Goal: Task Accomplishment & Management: Complete application form

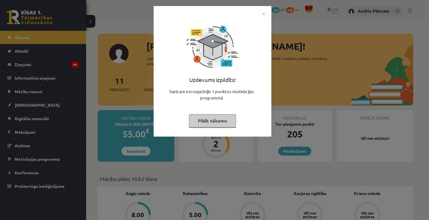
click at [214, 120] on button "Pildīt nākamo" at bounding box center [212, 120] width 47 height 13
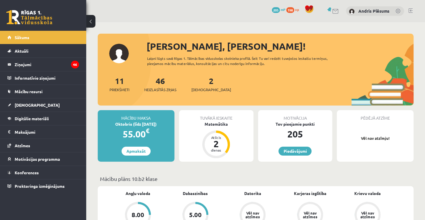
click at [205, 80] on div "2 Ieskaites" at bounding box center [211, 84] width 40 height 18
click at [199, 84] on div "2 Ieskaites" at bounding box center [211, 84] width 40 height 18
click at [202, 82] on link "2 Ieskaites" at bounding box center [211, 84] width 40 height 17
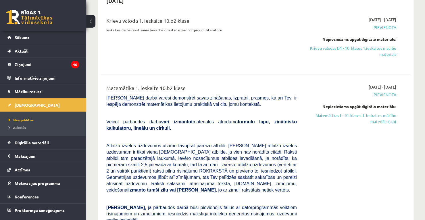
scroll to position [368, 0]
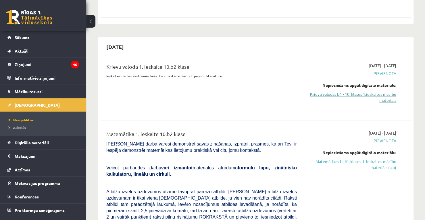
click at [384, 91] on link "Krievu valodas B1 - 10. klases 1.ieskaites mācību materiāls" at bounding box center [351, 97] width 91 height 12
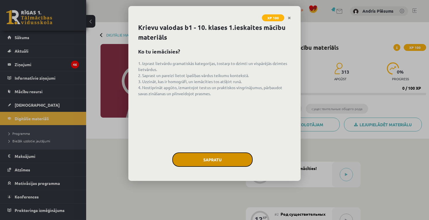
click at [215, 160] on button "Sapratu" at bounding box center [212, 159] width 80 height 14
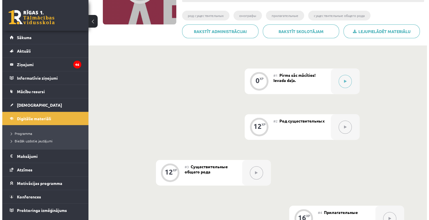
scroll to position [66, 0]
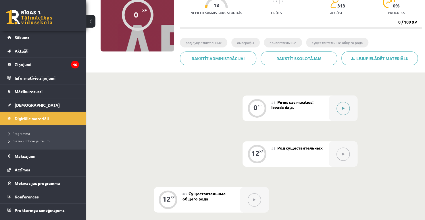
click at [344, 104] on button at bounding box center [343, 108] width 13 height 13
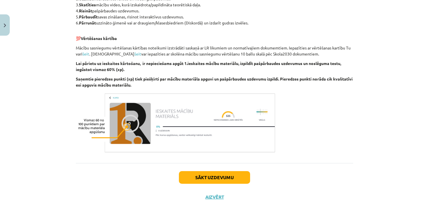
scroll to position [316, 0]
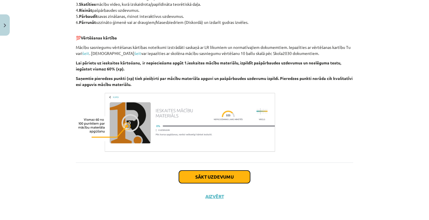
click at [216, 178] on button "Sākt uzdevumu" at bounding box center [214, 176] width 71 height 13
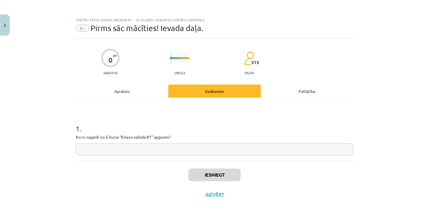
scroll to position [0, 0]
click at [160, 145] on input "text" at bounding box center [215, 149] width 278 height 12
click at [208, 196] on button "Aizvērt" at bounding box center [215, 194] width 22 height 6
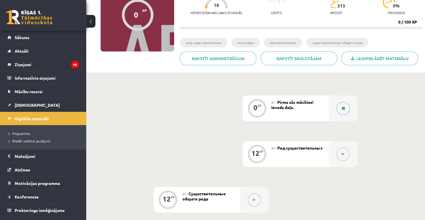
click at [341, 108] on button at bounding box center [343, 108] width 13 height 13
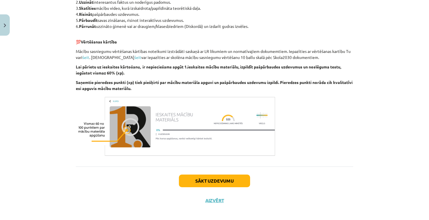
scroll to position [312, 0]
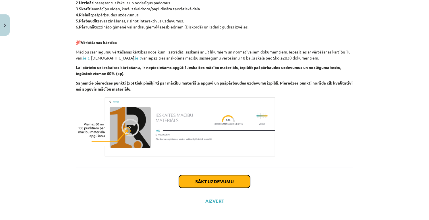
click at [224, 186] on button "Sākt uzdevumu" at bounding box center [214, 181] width 71 height 13
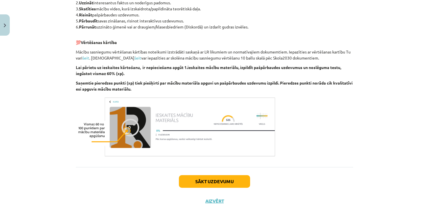
scroll to position [0, 0]
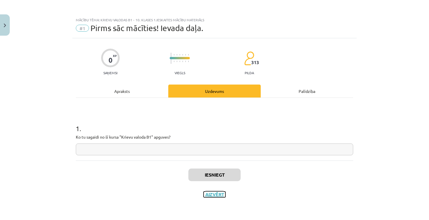
click at [208, 192] on button "Aizvērt" at bounding box center [215, 194] width 22 height 6
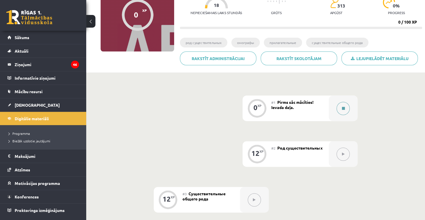
click at [342, 103] on button at bounding box center [343, 108] width 13 height 13
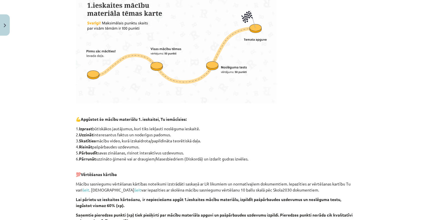
scroll to position [316, 0]
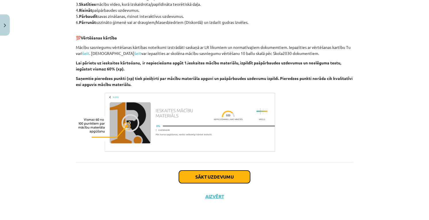
click at [225, 176] on button "Sākt uzdevumu" at bounding box center [214, 176] width 71 height 13
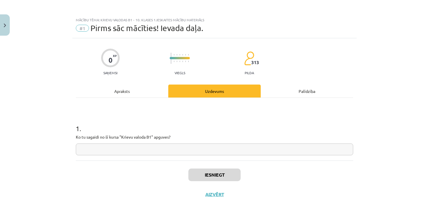
scroll to position [0, 0]
click at [190, 156] on div "1 . Ko tu sagaidi no šī kursa "Krievu valoda B1" apguves?" at bounding box center [215, 129] width 278 height 63
click at [191, 148] on input "text" at bounding box center [215, 149] width 278 height 12
type input "*"
click at [215, 179] on button "Iesniegt" at bounding box center [215, 174] width 52 height 13
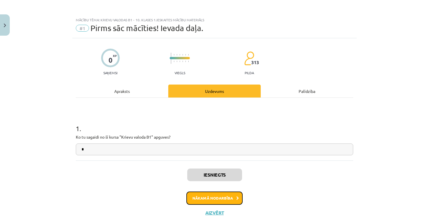
click at [204, 193] on button "Nākamā nodarbība" at bounding box center [215, 197] width 56 height 13
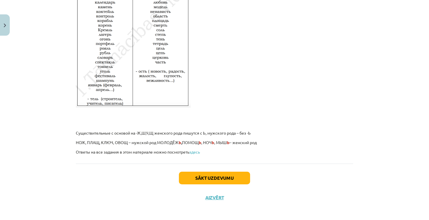
scroll to position [970, 0]
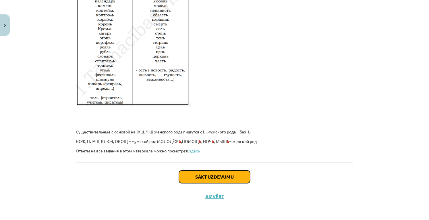
click at [194, 177] on button "Sākt uzdevumu" at bounding box center [214, 176] width 71 height 13
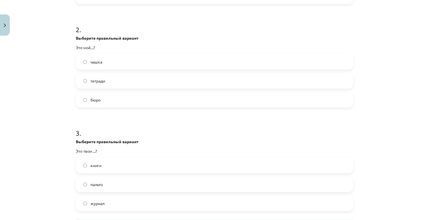
scroll to position [260, 0]
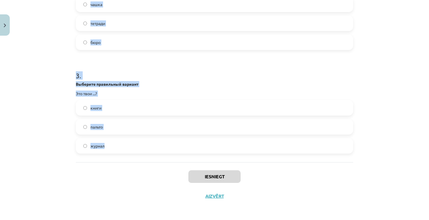
drag, startPoint x: 72, startPoint y: 111, endPoint x: 115, endPoint y: 150, distance: 58.6
copy form "1 . Выберите правильный вариант Это мой...? комната город друзья 2 . Выберите п…"
click at [50, 92] on div "Mācību tēma: Krievu valodas b1 - 10. klases 1.ieskaites mācību materiāls #2 Род…" at bounding box center [214, 110] width 429 height 220
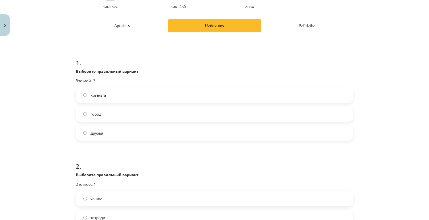
scroll to position [58, 0]
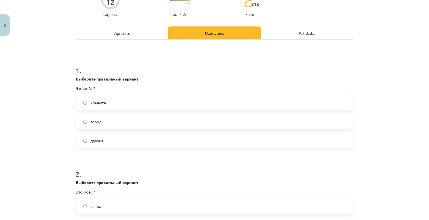
click at [115, 124] on label "город" at bounding box center [214, 121] width 277 height 14
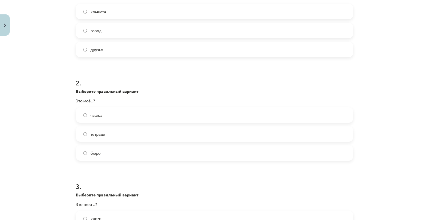
scroll to position [149, 0]
click at [112, 150] on label "бюро" at bounding box center [214, 152] width 277 height 14
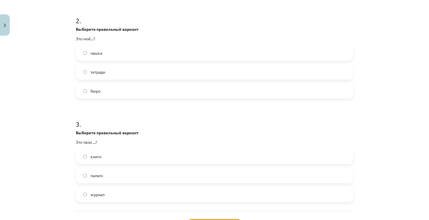
scroll to position [212, 0]
click at [104, 154] on label "книги" at bounding box center [214, 156] width 277 height 14
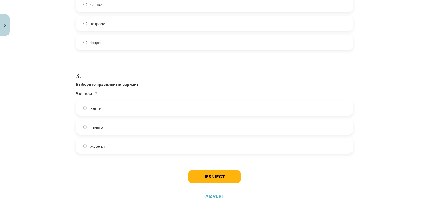
scroll to position [259, 0]
click at [210, 174] on button "Iesniegt" at bounding box center [215, 177] width 52 height 13
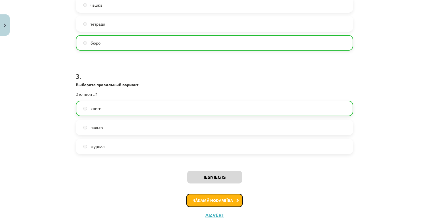
click at [220, 204] on button "Nākamā nodarbība" at bounding box center [215, 200] width 56 height 13
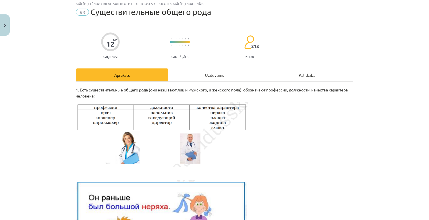
scroll to position [14, 0]
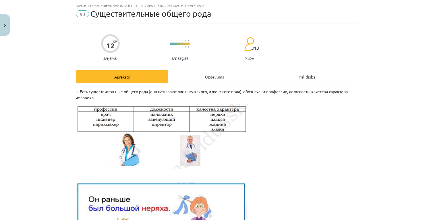
scroll to position [173, 0]
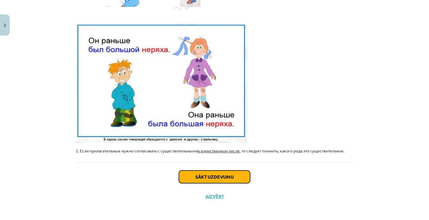
click at [219, 179] on button "Sākt uzdevumu" at bounding box center [214, 176] width 71 height 13
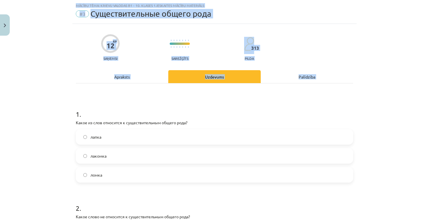
scroll to position [231, 0]
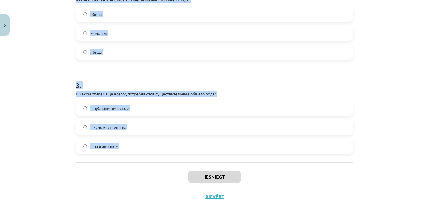
drag, startPoint x: 72, startPoint y: 111, endPoint x: 110, endPoint y: 169, distance: 69.8
click at [110, 169] on div "12 XP Saņemsi Sarežģīts 313 pilda Apraksts Uzdevums Palīdzība 1 . Какое из слов…" at bounding box center [214, 6] width 285 height 399
copy form "1 . Какое из слов относится к существительным общего рода? лапка лакомка ломка …"
click at [136, 144] on label "в разговорном" at bounding box center [214, 146] width 277 height 14
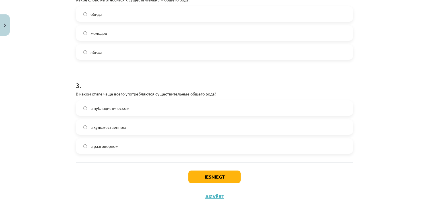
click at [123, 11] on label "обида" at bounding box center [214, 14] width 277 height 14
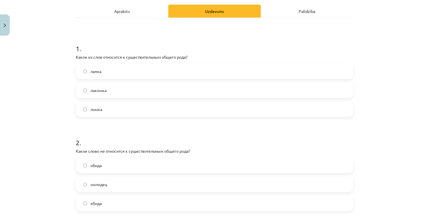
scroll to position [80, 0]
click at [116, 85] on label "лакомка" at bounding box center [214, 89] width 277 height 14
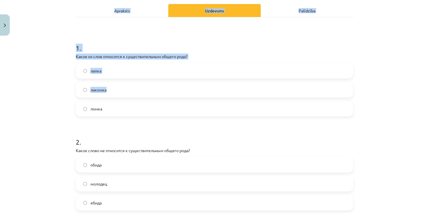
scroll to position [57, 0]
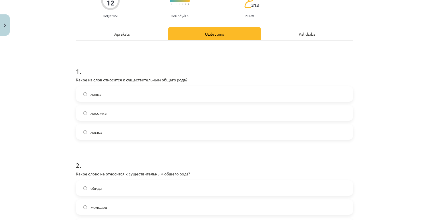
drag, startPoint x: 116, startPoint y: 85, endPoint x: 80, endPoint y: 129, distance: 56.4
click at [80, 129] on div "лапка лакомка ломка" at bounding box center [215, 112] width 278 height 53
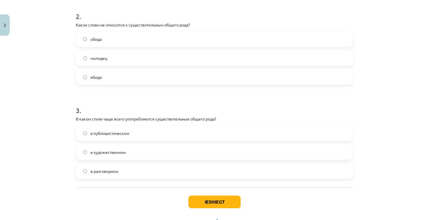
scroll to position [231, 0]
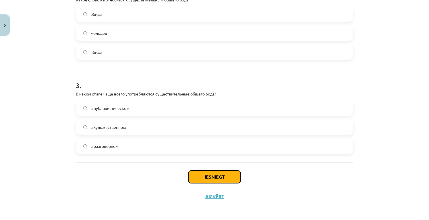
click at [222, 180] on button "Iesniegt" at bounding box center [215, 176] width 52 height 13
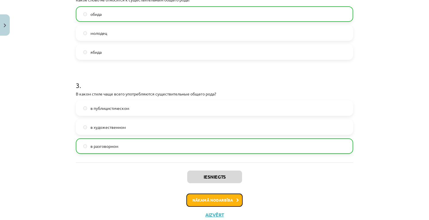
click at [202, 199] on button "Nākamā nodarbība" at bounding box center [215, 199] width 56 height 13
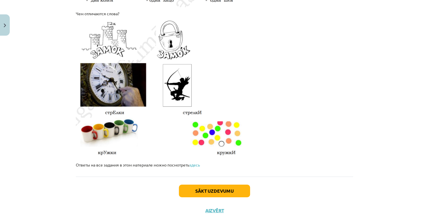
scroll to position [963, 0]
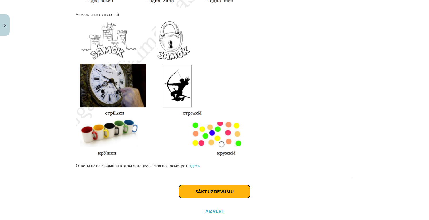
click at [217, 187] on button "Sākt uzdevumu" at bounding box center [214, 191] width 71 height 13
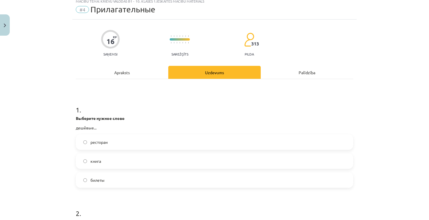
scroll to position [14, 0]
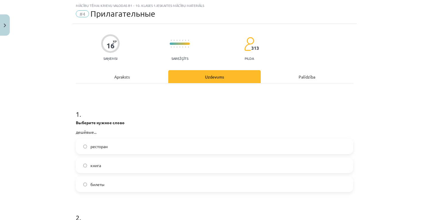
click at [115, 148] on label "ресторан" at bounding box center [214, 146] width 277 height 14
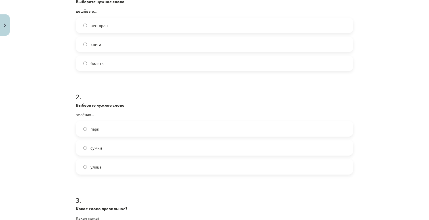
scroll to position [140, 0]
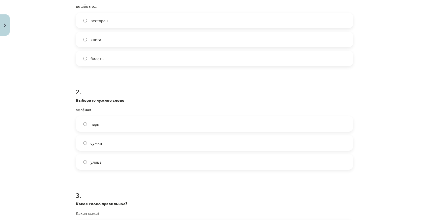
click at [110, 160] on label "улица" at bounding box center [214, 162] width 277 height 14
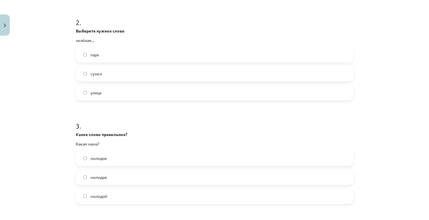
scroll to position [210, 0]
click at [96, 177] on span "молодая" at bounding box center [99, 177] width 16 height 6
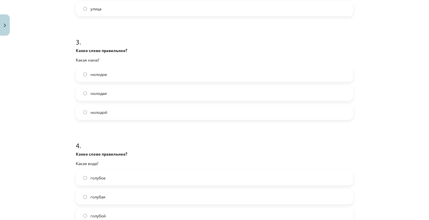
scroll to position [363, 0]
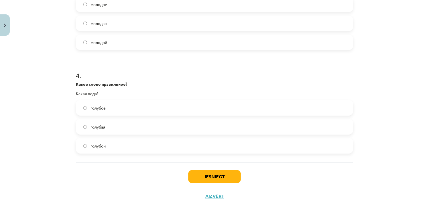
click at [105, 111] on label "голубое" at bounding box center [214, 108] width 277 height 14
click at [202, 183] on div "Iesniegt Aizvērt" at bounding box center [215, 182] width 278 height 40
click at [194, 170] on button "Iesniegt" at bounding box center [215, 176] width 52 height 13
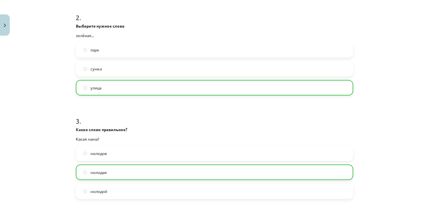
scroll to position [381, 0]
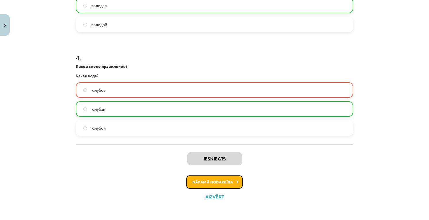
click at [203, 184] on button "Nākamā nodarbība" at bounding box center [215, 181] width 56 height 13
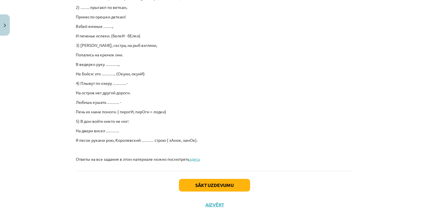
scroll to position [394, 0]
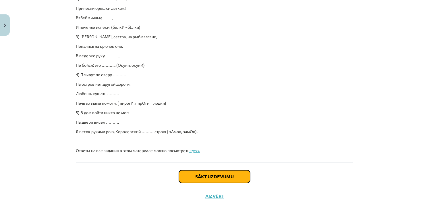
click at [207, 172] on button "Sākt uzdevumu" at bounding box center [214, 176] width 71 height 13
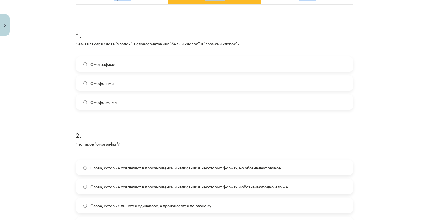
scroll to position [172, 0]
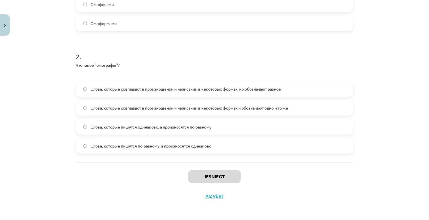
drag, startPoint x: 74, startPoint y: 32, endPoint x: 227, endPoint y: 139, distance: 186.9
click at [227, 139] on form "1 . Чем являются слова "хлопок" в словосочетаниях "белый хлопок" и "громкий хло…" at bounding box center [215, 48] width 278 height 211
copy form "1 . Чем являются слова "хлопок" в словосочетаниях "белый хлопок" и "громкий хло…"
click at [161, 49] on h1 "2 ." at bounding box center [215, 52] width 278 height 18
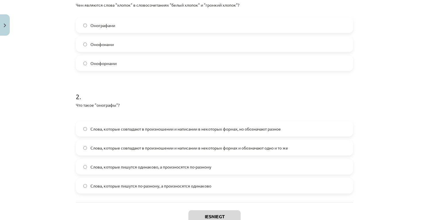
scroll to position [132, 0]
click at [115, 24] on label "Омографами" at bounding box center [214, 25] width 277 height 14
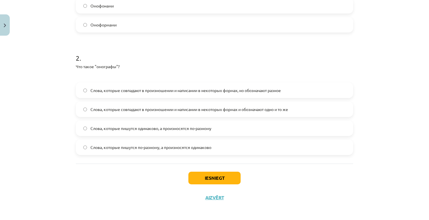
scroll to position [171, 0]
click at [167, 130] on span "Слова, которые пишутся одинаково, а произносятся по-разному" at bounding box center [151, 128] width 121 height 6
click at [193, 172] on button "Iesniegt" at bounding box center [215, 177] width 52 height 13
click at [177, 149] on span "Слова, которые пишутся по-разному, а произносятся одинаково" at bounding box center [151, 147] width 121 height 6
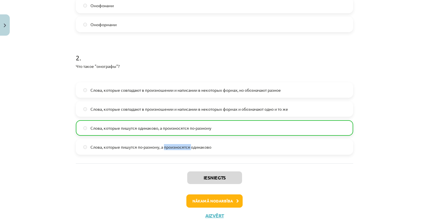
click at [177, 149] on span "Слова, которые пишутся по-разному, а произносятся одинаково" at bounding box center [151, 147] width 121 height 6
click at [133, 168] on div "Iesniegts Nākamā nodarbība Aizvērt" at bounding box center [215, 192] width 278 height 59
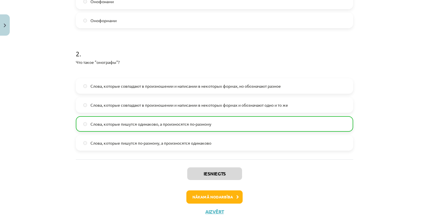
scroll to position [178, 0]
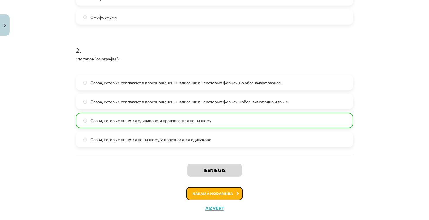
click at [205, 195] on button "Nākamā nodarbība" at bounding box center [215, 193] width 56 height 13
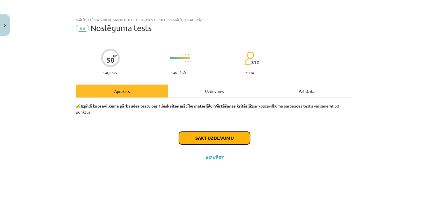
click at [201, 139] on button "Sākt uzdevumu" at bounding box center [214, 138] width 71 height 13
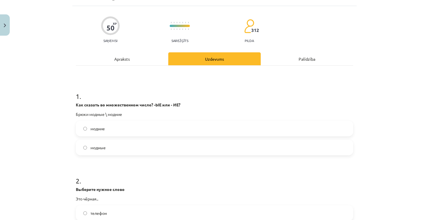
scroll to position [37, 0]
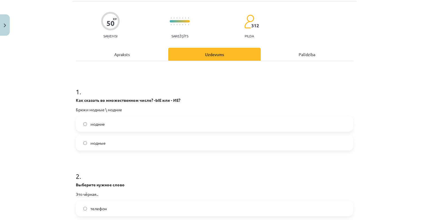
click at [100, 143] on span "модные" at bounding box center [98, 143] width 15 height 6
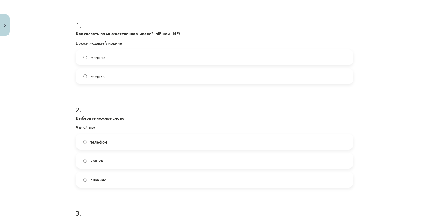
scroll to position [104, 0]
click at [101, 165] on label "кошка" at bounding box center [214, 160] width 277 height 14
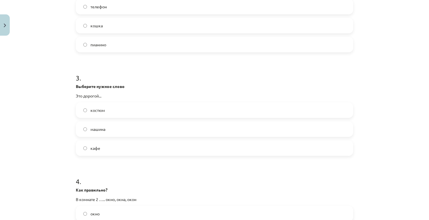
scroll to position [239, 0]
click at [95, 150] on span "кафе" at bounding box center [96, 148] width 10 height 6
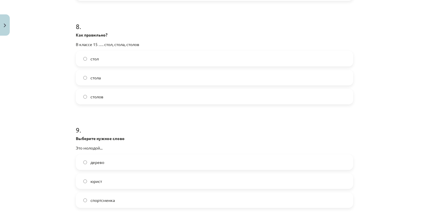
scroll to position [965, 0]
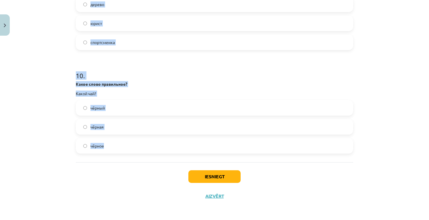
drag, startPoint x: 76, startPoint y: 82, endPoint x: 111, endPoint y: 161, distance: 86.9
copy form ". Как сказать во множественном числе? -ЫЕ или - ИЕ? Брюки модные \ модние модни…"
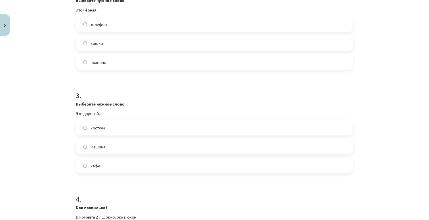
scroll to position [222, 0]
click at [94, 129] on span "костюм" at bounding box center [98, 127] width 14 height 6
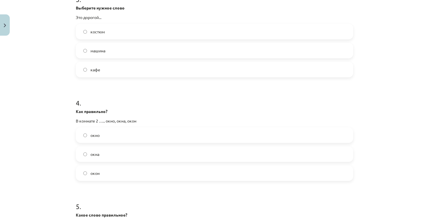
scroll to position [317, 0]
click at [101, 157] on label "окна" at bounding box center [214, 154] width 277 height 14
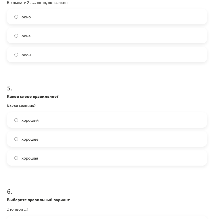
scroll to position [419, 0]
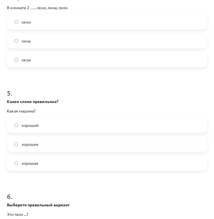
click at [55, 162] on label "хорошая" at bounding box center [106, 163] width 199 height 14
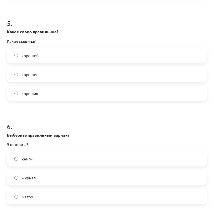
scroll to position [490, 0]
click at [41, 158] on label "книги" at bounding box center [106, 158] width 199 height 14
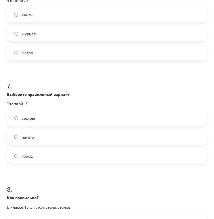
scroll to position [634, 0]
click at [57, 153] on label "город" at bounding box center [106, 156] width 199 height 14
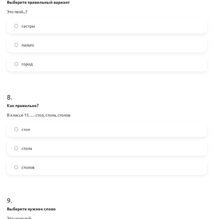
scroll to position [726, 0]
click at [67, 164] on label "столов" at bounding box center [106, 167] width 199 height 14
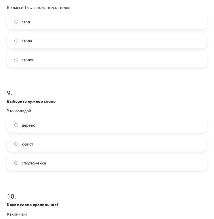
scroll to position [834, 0]
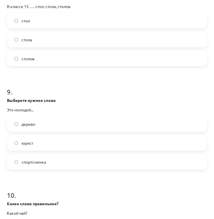
click at [75, 146] on label "юрист" at bounding box center [106, 143] width 199 height 14
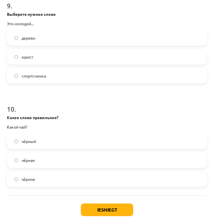
scroll to position [922, 0]
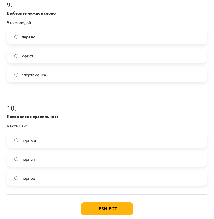
click at [65, 141] on label "чёрный" at bounding box center [106, 140] width 199 height 14
click at [95, 208] on button "Iesniegt" at bounding box center [107, 209] width 52 height 13
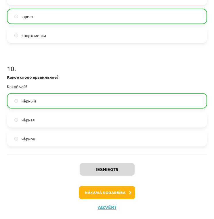
scroll to position [962, 0]
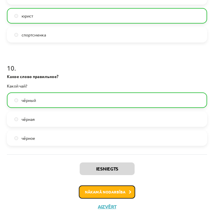
click at [108, 191] on button "Nākamā nodarbība" at bounding box center [107, 192] width 56 height 13
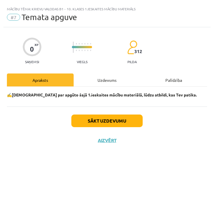
scroll to position [0, 0]
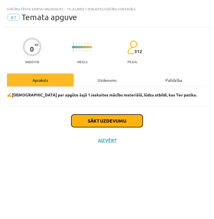
click at [113, 115] on button "Sākt uzdevumu" at bounding box center [106, 121] width 71 height 13
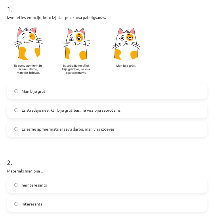
scroll to position [108, 0]
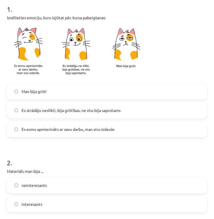
click at [67, 108] on span "Es strādāju neslikti, bija grūtības, ne viss bija saprotams" at bounding box center [71, 111] width 99 height 6
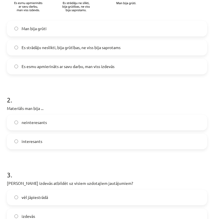
scroll to position [172, 0]
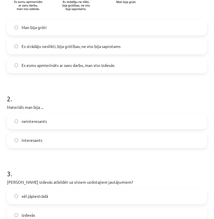
click at [88, 31] on label "Man bija grūti" at bounding box center [106, 27] width 199 height 14
click at [86, 65] on span "Es esmu apmierināts ar savu darbu, man viss izdevās" at bounding box center [68, 65] width 93 height 6
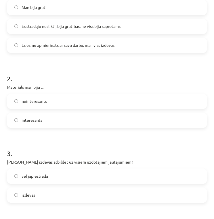
scroll to position [194, 0]
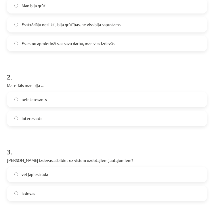
click at [52, 124] on label "interesants" at bounding box center [106, 119] width 199 height 14
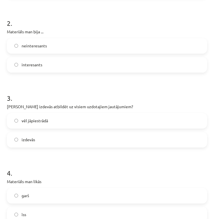
scroll to position [249, 0]
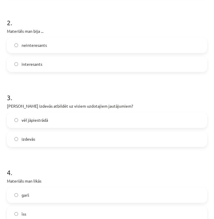
click at [78, 117] on label "vēl jāpiestrādā" at bounding box center [106, 120] width 199 height 14
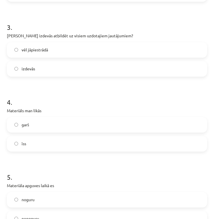
scroll to position [320, 0]
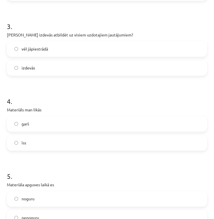
click at [48, 137] on label "īss" at bounding box center [106, 143] width 199 height 14
click at [57, 122] on label "garš" at bounding box center [106, 124] width 199 height 14
click at [52, 143] on label "īss" at bounding box center [106, 143] width 199 height 14
click at [55, 124] on label "garš" at bounding box center [106, 124] width 199 height 14
click at [58, 145] on label "īss" at bounding box center [106, 143] width 199 height 14
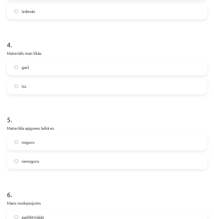
scroll to position [379, 0]
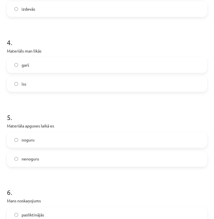
click at [63, 68] on label "garš" at bounding box center [106, 65] width 199 height 14
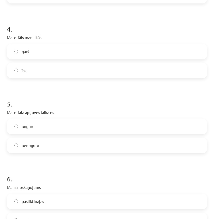
scroll to position [399, 0]
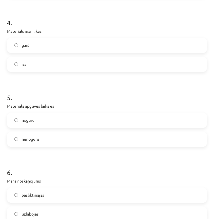
click at [35, 121] on label "noguru" at bounding box center [106, 120] width 199 height 14
click at [38, 143] on label "nenoguru" at bounding box center [106, 139] width 199 height 14
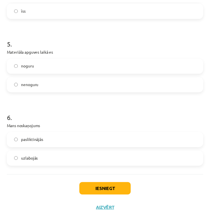
scroll to position [454, 0]
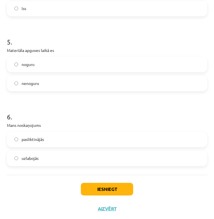
click at [33, 159] on span "uzlabojās" at bounding box center [30, 159] width 17 height 6
click at [110, 186] on button "Iesniegt" at bounding box center [107, 189] width 52 height 13
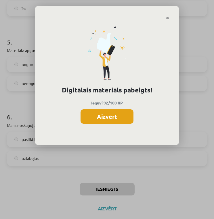
click at [117, 120] on button "Aizvērt" at bounding box center [106, 117] width 53 height 14
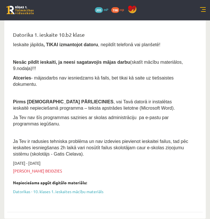
scroll to position [45, 0]
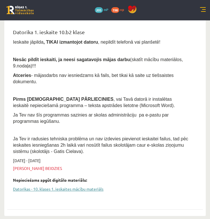
click at [55, 186] on link "Datorikas - 10. klases 1. ieskaites mācību materiāls" at bounding box center [100, 189] width 175 height 6
click at [70, 186] on link "Datorikas - 10. klases 1. ieskaites mācību materiāls" at bounding box center [100, 189] width 175 height 6
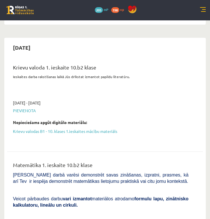
scroll to position [424, 0]
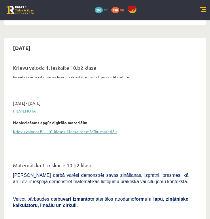
click at [29, 129] on link "Krievu valodas B1 - 10. klases 1.ieskaites mācību materiāls" at bounding box center [100, 132] width 175 height 6
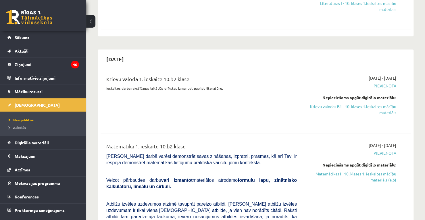
scroll to position [355, 0]
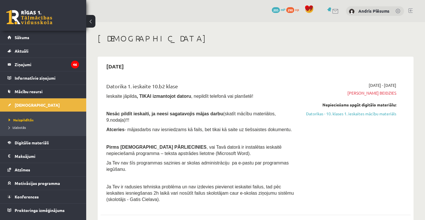
scroll to position [355, 0]
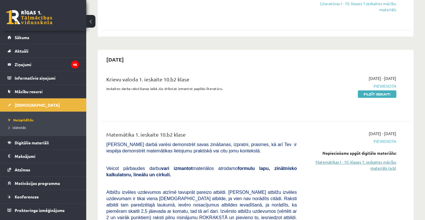
click at [374, 159] on link "Matemātikas I - 10. klases 1. ieskaites mācību materiāls (a,b)" at bounding box center [351, 165] width 91 height 12
click at [377, 90] on link "Pildīt ieskaiti" at bounding box center [377, 93] width 39 height 7
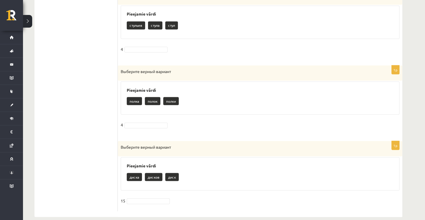
scroll to position [606, 0]
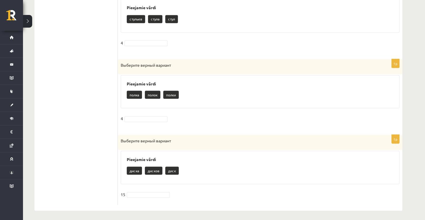
click at [156, 95] on p "полок" at bounding box center [153, 95] width 16 height 8
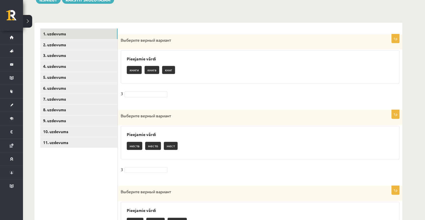
scroll to position [99, 0]
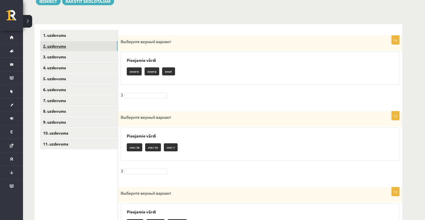
click at [87, 42] on link "2. uzdevums" at bounding box center [78, 46] width 77 height 11
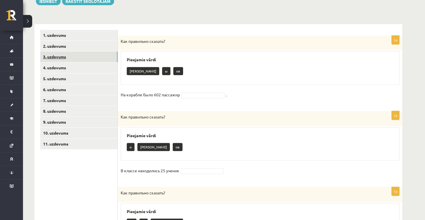
click at [88, 53] on link "3. uzdevums" at bounding box center [78, 56] width 77 height 11
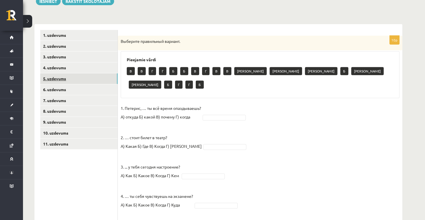
click at [94, 76] on link "5. uzdevums" at bounding box center [78, 78] width 77 height 11
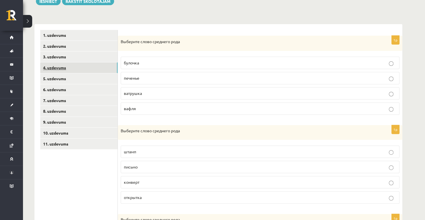
click at [96, 64] on link "4. uzdevums" at bounding box center [78, 67] width 77 height 11
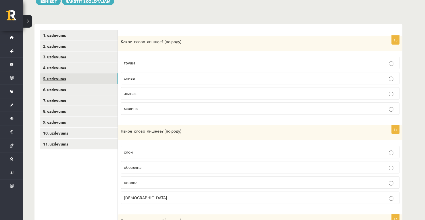
click at [96, 74] on link "5. uzdevums" at bounding box center [78, 78] width 77 height 11
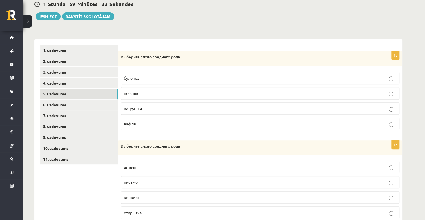
scroll to position [0, 0]
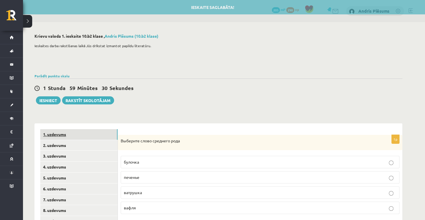
click at [80, 137] on link "1. uzdevums" at bounding box center [78, 134] width 77 height 11
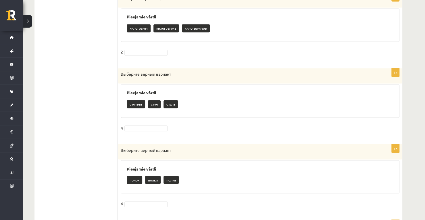
scroll to position [606, 0]
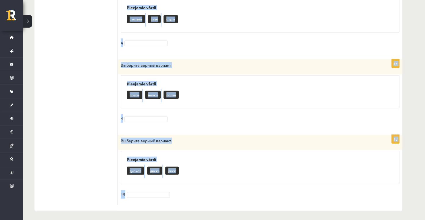
drag, startPoint x: 122, startPoint y: 92, endPoint x: 192, endPoint y: 200, distance: 128.4
copy form "Выберите верный вариант Pieejamie vārdi книги книга книг 3 1p Выберите верный в…"
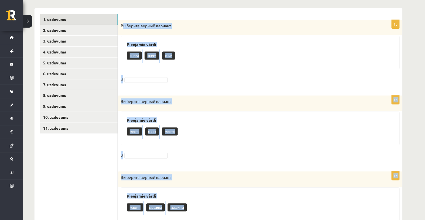
scroll to position [115, 0]
click at [197, 56] on div "книги книга книг" at bounding box center [260, 57] width 267 height 14
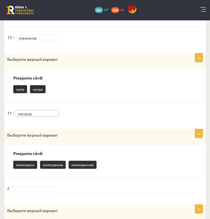
scroll to position [404, 0]
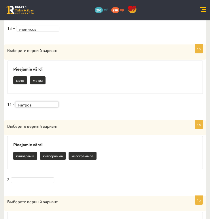
click at [51, 154] on p "килограмма" at bounding box center [53, 156] width 26 height 8
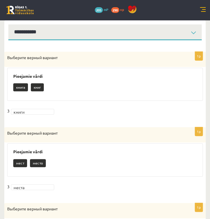
scroll to position [0, 0]
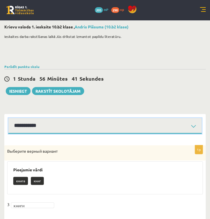
click at [191, 124] on select "**********" at bounding box center [104, 126] width 193 height 16
click at [8, 118] on select "**********" at bounding box center [104, 126] width 193 height 16
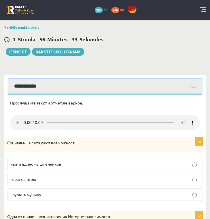
scroll to position [50, 0]
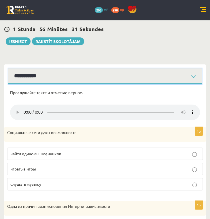
click at [193, 78] on select "**********" at bounding box center [104, 76] width 193 height 16
click at [8, 68] on select "**********" at bounding box center [104, 76] width 193 height 16
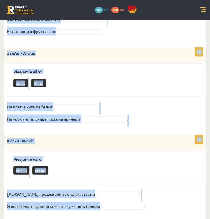
scroll to position [288, 0]
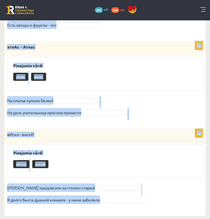
drag, startPoint x: 14, startPoint y: 48, endPoint x: 94, endPoint y: 206, distance: 177.4
click at [94, 206] on form "Выберите правильное слово! 2p гвоздИк - гвОздик Pieejamie vārdi гвоздИк гвОздик…" at bounding box center [104, 30] width 189 height 359
copy form "Pieejamie vārdi гвоздИк гвОздик Надо повесить эту картину - забей в стену В ваз…"
click at [174, 142] on div "вИски - вискИ" at bounding box center [104, 136] width 201 height 15
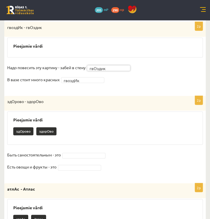
scroll to position [133, 0]
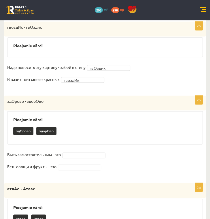
click at [79, 158] on fieldset "Быть самостоятельным - это Есть овощи и фрукты - это" at bounding box center [104, 162] width 195 height 24
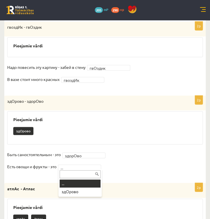
drag, startPoint x: 82, startPoint y: 164, endPoint x: 93, endPoint y: 155, distance: 14.5
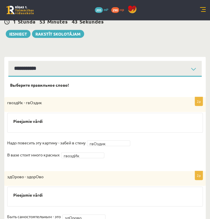
scroll to position [0, 0]
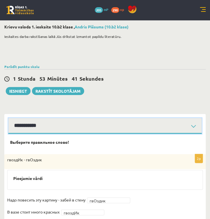
click at [193, 128] on select "**********" at bounding box center [104, 126] width 193 height 16
click at [8, 118] on select "**********" at bounding box center [104, 126] width 193 height 16
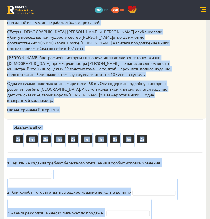
scroll to position [340, 0]
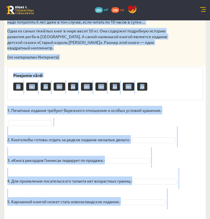
drag, startPoint x: 8, startPoint y: 47, endPoint x: 111, endPoint y: 202, distance: 185.4
click at [111, 202] on div "5p Прочитай текст. Отметь верное утверждение в соответствии с текстом. Интересн…" at bounding box center [104, 13] width 201 height 416
copy div "Прочитай текст. Отметь верное утверждение в соответствии с текстом. Интересные …"
click at [179, 68] on div "Pieejamie vārdi Да Нет Да Нет Да Нет Нет Да Нет Да" at bounding box center [104, 83] width 195 height 33
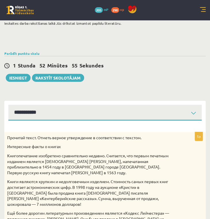
scroll to position [0, 0]
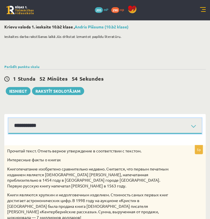
click at [194, 124] on select "**********" at bounding box center [104, 126] width 193 height 16
click at [8, 118] on select "**********" at bounding box center [104, 126] width 193 height 16
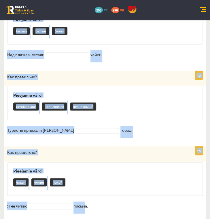
scroll to position [686, 0]
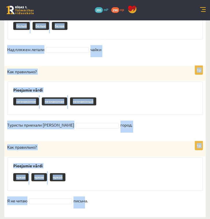
drag, startPoint x: 9, startPoint y: 82, endPoint x: 98, endPoint y: 200, distance: 148.0
copy form "Как правильно? Pieejamie vārdi зелёное зелёная зелёный На завтрак я пью чай. 1p…"
click at [156, 171] on div "чужая чужие чужой" at bounding box center [104, 178] width 183 height 14
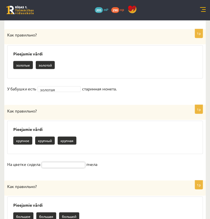
scroll to position [304, 0]
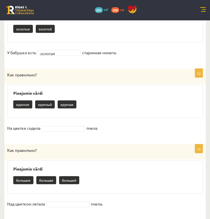
click at [58, 124] on fieldset "На цветке сидела пчела" at bounding box center [104, 130] width 195 height 12
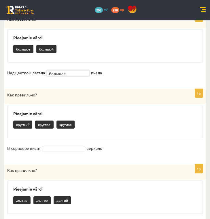
scroll to position [436, 0]
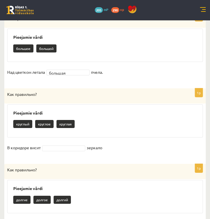
click at [70, 143] on fieldset "В коридоре висит зеркало" at bounding box center [104, 149] width 195 height 12
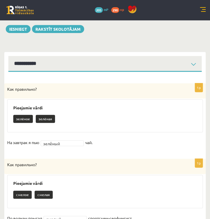
scroll to position [0, 0]
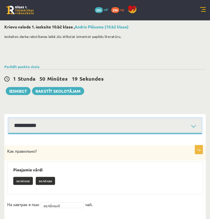
click at [194, 122] on select "**********" at bounding box center [104, 126] width 193 height 16
click at [8, 118] on select "**********" at bounding box center [104, 126] width 193 height 16
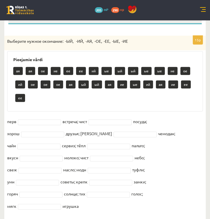
scroll to position [117, 0]
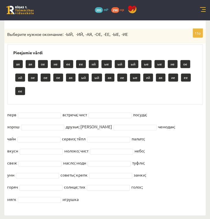
drag, startPoint x: 7, startPoint y: 52, endPoint x: 117, endPoint y: 213, distance: 194.7
click at [117, 213] on div "15p Выберите нужное окончание: -ЫЙ, -ИЙ, -АЯ, -ОЕ, -ЕЕ, -ЫЕ, -ИЕ Pieejamie vārd…" at bounding box center [104, 116] width 201 height 198
copy div "Выберите нужное окончание: -ЫЙ, -ИЙ, -АЯ, -ОЕ, -ЕЕ, -ЫЕ, -ИЕ Pieejamie vārdi ая…"
click at [33, 100] on div "Pieejamie vārdi ая ая ое ие ее ее ий ые ый ый ые ые ие ое ий ое ое ое ая ый ый …" at bounding box center [104, 74] width 195 height 60
click at [122, 76] on p "ие" at bounding box center [122, 78] width 10 height 8
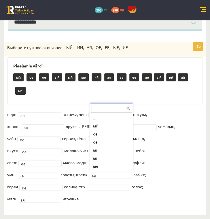
scroll to position [23, 0]
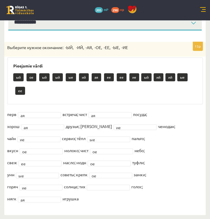
drag, startPoint x: 107, startPoint y: 179, endPoint x: 114, endPoint y: 176, distance: 7.2
click at [114, 176] on fieldset "перв ая ** встреча; чист ая ** посуда; хорош ая ** друзья; дорожн ие ** чемодан…" at bounding box center [104, 158] width 195 height 97
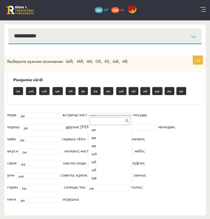
scroll to position [7, 0]
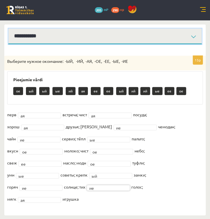
click at [190, 34] on select "**********" at bounding box center [104, 36] width 193 height 16
click at [8, 28] on select "**********" at bounding box center [104, 36] width 193 height 16
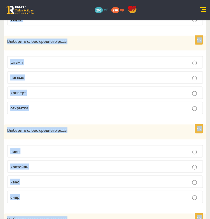
scroll to position [372, 0]
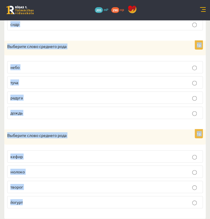
drag, startPoint x: 7, startPoint y: 60, endPoint x: 121, endPoint y: 233, distance: 206.6
copy form "Выберите слово среднего рода булочка печенье ватрушка вафля 1p Выберите слово с…"
click at [151, 41] on div "Выберите слово среднего рода" at bounding box center [104, 48] width 201 height 15
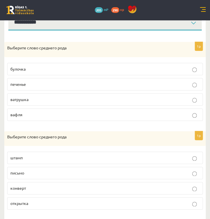
scroll to position [104, 0]
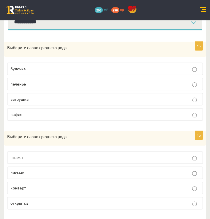
click at [112, 84] on p "печенье" at bounding box center [104, 84] width 189 height 6
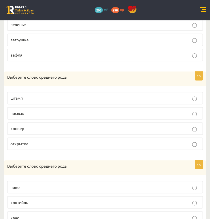
scroll to position [164, 0]
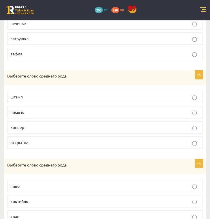
click at [97, 107] on label "письмо" at bounding box center [104, 112] width 195 height 12
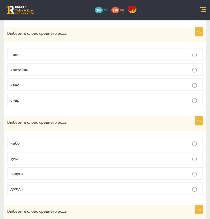
scroll to position [300, 0]
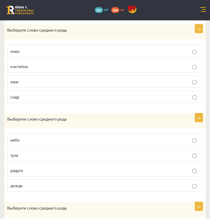
click at [104, 45] on label "пиво" at bounding box center [104, 51] width 195 height 12
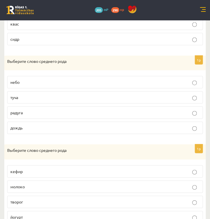
scroll to position [358, 0]
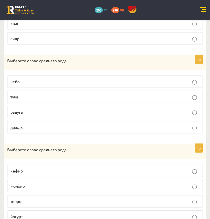
click at [143, 79] on p "небо" at bounding box center [104, 82] width 189 height 6
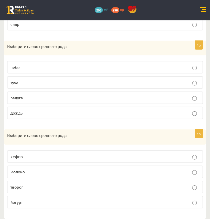
click at [124, 169] on p "молоко" at bounding box center [104, 172] width 189 height 6
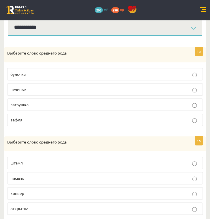
scroll to position [0, 0]
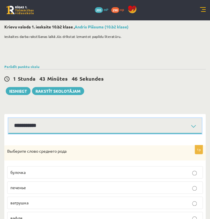
click at [174, 129] on select "**********" at bounding box center [104, 126] width 193 height 16
click at [8, 118] on select "**********" at bounding box center [104, 126] width 193 height 16
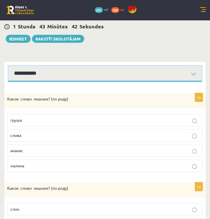
scroll to position [53, 0]
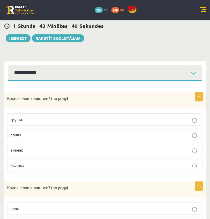
click at [7, 96] on span "Какое слово лишнее? (" at bounding box center [29, 98] width 45 height 5
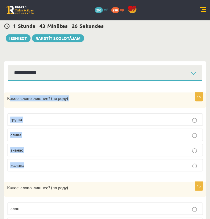
drag, startPoint x: 9, startPoint y: 99, endPoint x: 40, endPoint y: 169, distance: 76.7
click at [40, 169] on div "1p Какое слово лишнее? ( по родy) груша слива ананас малина" at bounding box center [104, 135] width 201 height 84
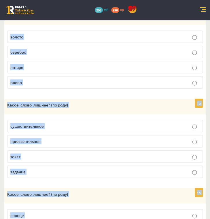
scroll to position [373, 0]
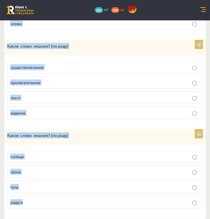
drag, startPoint x: 7, startPoint y: 97, endPoint x: 53, endPoint y: 222, distance: 132.8
copy form "Какое слово лишнее? ( по родy) груша слива ананас малина 1p Какое слово лишнее?…"
click at [180, 130] on div "Какое слово лишнее? ( по родy)" at bounding box center [104, 137] width 201 height 15
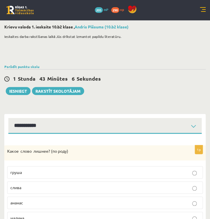
scroll to position [38, 0]
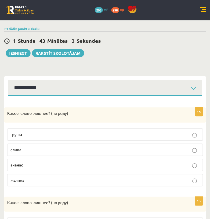
click at [187, 134] on p "груша" at bounding box center [104, 135] width 189 height 6
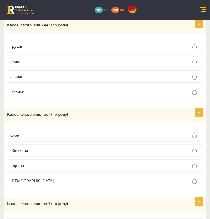
scroll to position [127, 0]
click at [137, 75] on p "ананас" at bounding box center [104, 76] width 189 height 6
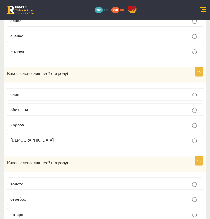
scroll to position [172, 0]
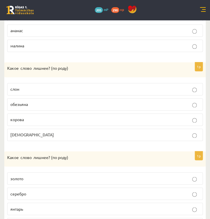
click at [135, 89] on p "слон" at bounding box center [104, 89] width 189 height 6
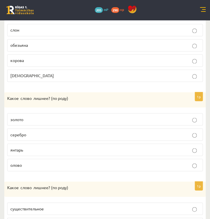
scroll to position [234, 0]
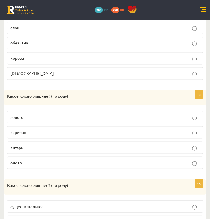
click at [31, 147] on p "янтарь" at bounding box center [104, 148] width 189 height 6
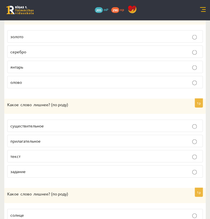
scroll to position [317, 0]
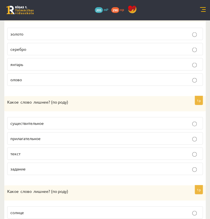
click at [71, 151] on p "текст" at bounding box center [104, 154] width 189 height 6
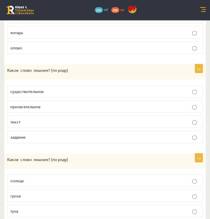
scroll to position [373, 0]
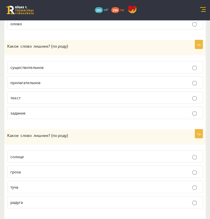
click at [115, 151] on label "солнце" at bounding box center [104, 157] width 195 height 12
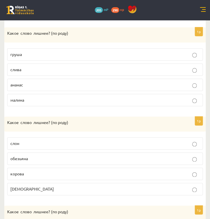
scroll to position [0, 0]
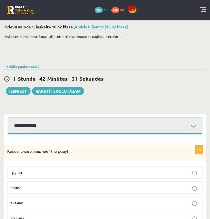
click at [181, 126] on select "**********" at bounding box center [104, 126] width 193 height 16
click at [8, 118] on select "**********" at bounding box center [104, 126] width 193 height 16
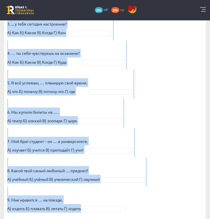
scroll to position [291, 0]
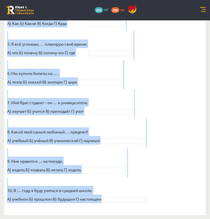
drag, startPoint x: 14, startPoint y: 170, endPoint x: 55, endPoint y: 220, distance: 65.3
copy div "Pieejamie vārdi В А Б А Б Б Б В В А А Г Г В В Г Г Б А Г 1. Петерис, … ты всё вр…"
click at [160, 140] on fieldset "1. Петерис, … ты всё время опаздываешь? А) откуда Б) какой В) почему Г) когда 2…" at bounding box center [104, 64] width 195 height 285
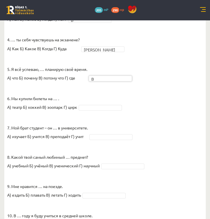
scroll to position [278, 0]
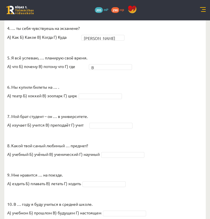
click at [114, 78] on fieldset "1. Петерис, … ты всё время опаздываешь? А) откуда Б) какой В) почему Г) когда В…" at bounding box center [104, 78] width 195 height 285
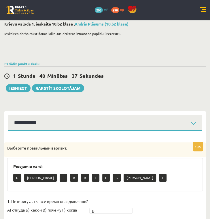
scroll to position [0, 0]
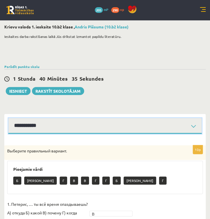
click at [174, 129] on select "**********" at bounding box center [104, 126] width 193 height 16
click at [8, 118] on select "**********" at bounding box center [104, 126] width 193 height 16
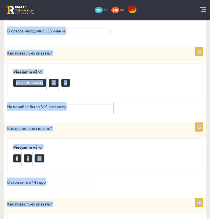
scroll to position [307, 0]
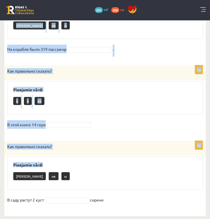
drag, startPoint x: 7, startPoint y: 65, endPoint x: 112, endPoint y: 194, distance: 165.8
click at [112, 194] on form "1p Как правильно сказать? Pieejamie vārdi ы а ов На корабле было 602 пассажир .…" at bounding box center [104, 22] width 189 height 378
copy form "Как правильно сказать? Pieejamie vārdi ы а ов На корабле было 602 пассажир . 1p…"
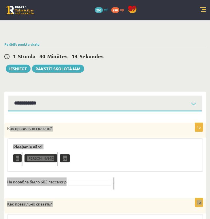
scroll to position [21, 0]
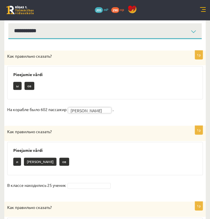
scroll to position [95, 0]
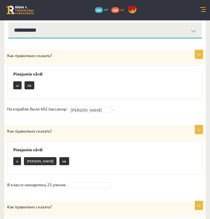
click at [91, 189] on fieldset "В классе находились 25 ученик" at bounding box center [104, 187] width 195 height 12
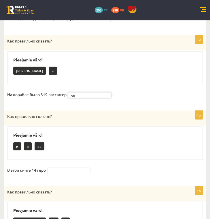
scroll to position [279, 0]
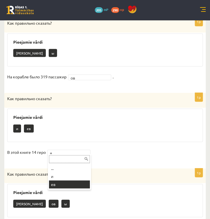
drag, startPoint x: 75, startPoint y: 149, endPoint x: 72, endPoint y: 183, distance: 33.5
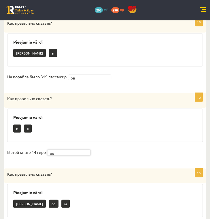
click at [72, 183] on div "1p Как правильно сказать? Pieejamie vārdi а ов ы В саду растут 2 куст сирени" at bounding box center [104, 203] width 201 height 70
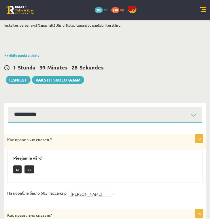
scroll to position [0, 0]
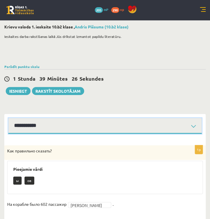
click at [133, 124] on select "**********" at bounding box center [104, 126] width 193 height 16
click at [8, 118] on select "**********" at bounding box center [104, 126] width 193 height 16
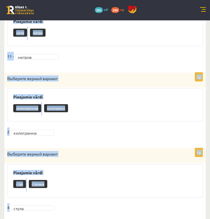
scroll to position [610, 0]
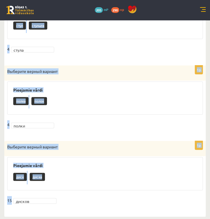
drag, startPoint x: 9, startPoint y: 64, endPoint x: 101, endPoint y: 231, distance: 190.8
click at [105, 131] on div "1p Выберите верный вариант Pieejamie vārdi полка полок 4 полки *****" at bounding box center [104, 101] width 201 height 70
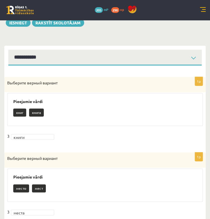
scroll to position [0, 0]
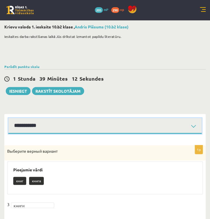
click at [107, 123] on select "**********" at bounding box center [104, 126] width 193 height 16
click at [8, 118] on select "**********" at bounding box center [104, 126] width 193 height 16
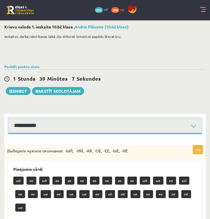
click at [197, 120] on select "**********" at bounding box center [104, 126] width 193 height 16
click at [8, 118] on select "**********" at bounding box center [104, 126] width 193 height 16
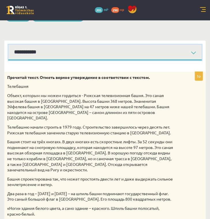
scroll to position [74, 0]
click at [150, 55] on select "**********" at bounding box center [104, 53] width 193 height 16
click at [8, 45] on select "**********" at bounding box center [104, 53] width 193 height 16
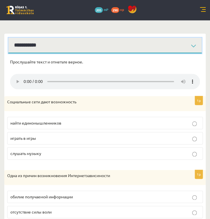
scroll to position [81, 0]
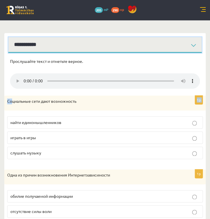
click at [158, 47] on select "**********" at bounding box center [104, 45] width 193 height 16
click at [8, 37] on select "**********" at bounding box center [104, 45] width 193 height 16
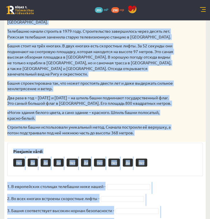
scroll to position [194, 0]
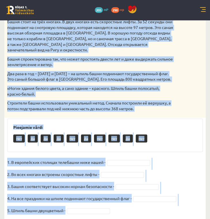
drag, startPoint x: 7, startPoint y: 70, endPoint x: 121, endPoint y: 227, distance: 193.8
copy div "Прочитай текст. Отметь верное утверждение в соответствии с текстом. Телебашня О…"
click at [198, 158] on fieldset "1. В европейских столицах телебашни ниже нашей - 2. Во всех «ногах» встроены ск…" at bounding box center [104, 188] width 195 height 60
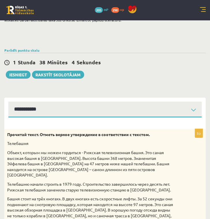
scroll to position [0, 0]
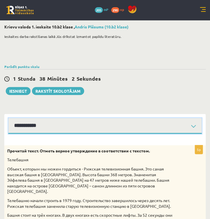
click at [144, 124] on select "**********" at bounding box center [104, 126] width 193 height 16
click at [8, 118] on select "**********" at bounding box center [104, 126] width 193 height 16
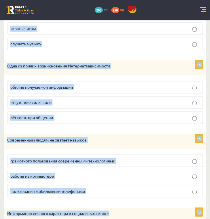
scroll to position [328, 0]
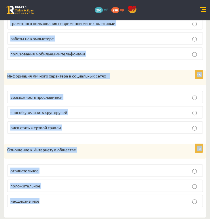
drag, startPoint x: 8, startPoint y: 49, endPoint x: 128, endPoint y: 232, distance: 219.3
click at [176, 70] on div "Информация личного характера в социальных сетях –" at bounding box center [104, 77] width 201 height 15
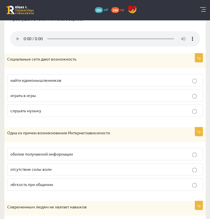
scroll to position [123, 0]
click at [132, 76] on label "найти единомышленников" at bounding box center [104, 80] width 195 height 12
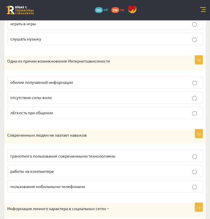
scroll to position [197, 0]
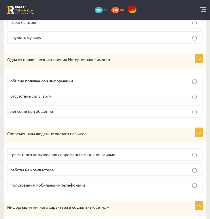
click at [102, 95] on p "отсутствие силы воли" at bounding box center [104, 96] width 189 height 6
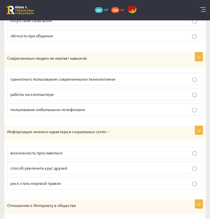
scroll to position [273, 0]
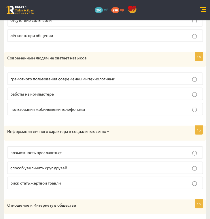
click at [145, 76] on p "грамотного пользования современными технологиями" at bounding box center [104, 79] width 189 height 6
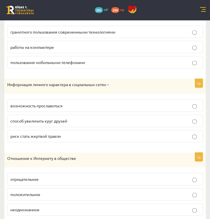
scroll to position [328, 0]
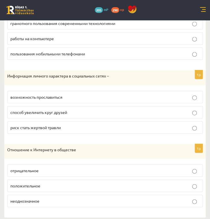
click at [128, 122] on label "риск стать жертвой травли" at bounding box center [104, 128] width 195 height 12
click at [115, 198] on p "неоднозначное" at bounding box center [104, 201] width 189 height 6
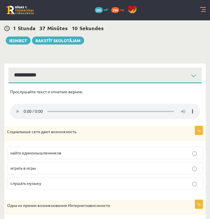
scroll to position [0, 0]
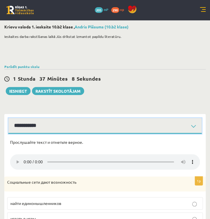
click at [192, 131] on select "**********" at bounding box center [104, 126] width 193 height 16
click at [8, 118] on select "**********" at bounding box center [104, 126] width 193 height 16
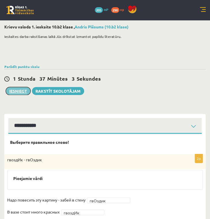
click at [14, 89] on button "Iesniegt" at bounding box center [18, 91] width 25 height 8
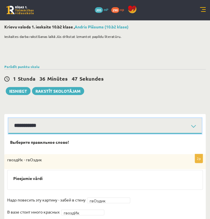
click at [192, 126] on select "**********" at bounding box center [104, 126] width 193 height 16
click at [8, 118] on select "**********" at bounding box center [104, 126] width 193 height 16
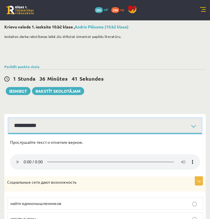
click at [128, 124] on select "**********" at bounding box center [104, 126] width 193 height 16
click at [8, 118] on select "**********" at bounding box center [104, 126] width 193 height 16
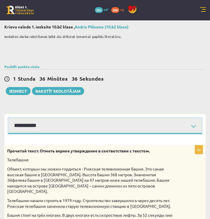
click at [151, 119] on select "**********" at bounding box center [104, 126] width 193 height 16
click at [8, 118] on select "**********" at bounding box center [104, 126] width 193 height 16
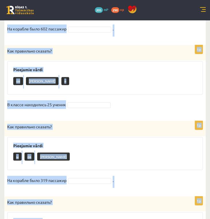
scroll to position [307, 0]
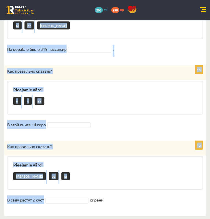
drag, startPoint x: 8, startPoint y: 28, endPoint x: 79, endPoint y: 233, distance: 216.4
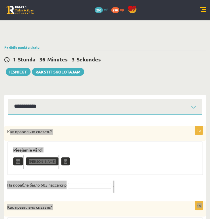
scroll to position [40, 0]
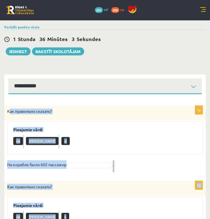
click at [141, 115] on div "Как правильно сказать?" at bounding box center [104, 113] width 201 height 15
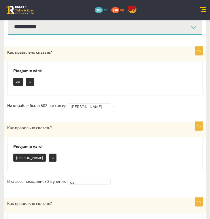
scroll to position [0, 0]
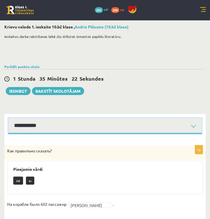
click at [113, 119] on select "**********" at bounding box center [104, 126] width 193 height 16
click at [8, 118] on select "**********" at bounding box center [104, 126] width 193 height 16
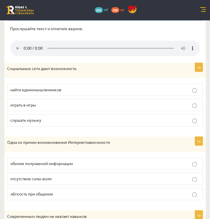
scroll to position [111, 0]
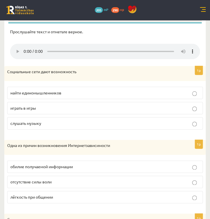
click at [153, 94] on p "найти единомышленников" at bounding box center [104, 93] width 189 height 6
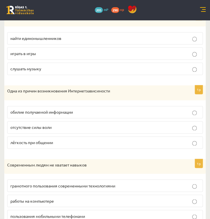
scroll to position [169, 0]
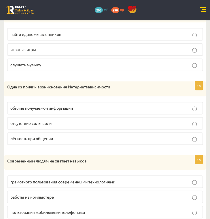
click at [118, 124] on p "отсутствие силы воли" at bounding box center [104, 123] width 189 height 6
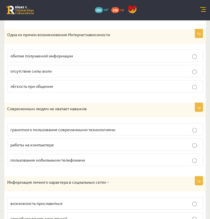
scroll to position [222, 0]
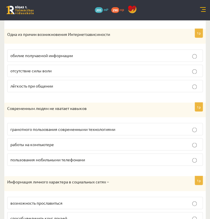
click at [89, 126] on p "грамотного пользования современными технологиями" at bounding box center [104, 129] width 189 height 6
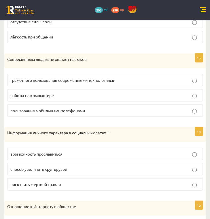
scroll to position [278, 0]
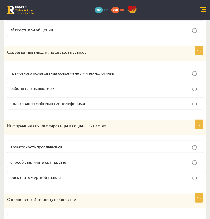
click at [85, 174] on p "риск стать жертвой травли" at bounding box center [104, 177] width 189 height 6
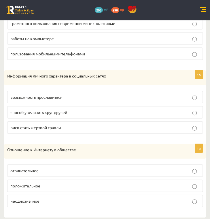
click at [66, 201] on p "неоднозначное" at bounding box center [104, 201] width 189 height 6
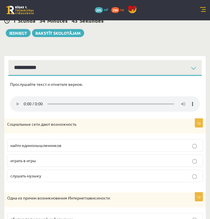
scroll to position [57, 0]
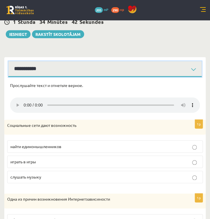
click at [124, 71] on select "**********" at bounding box center [104, 69] width 193 height 16
click at [8, 61] on select "**********" at bounding box center [104, 69] width 193 height 16
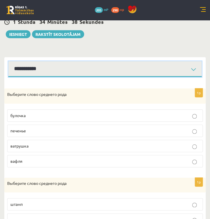
click at [134, 70] on select "**********" at bounding box center [104, 69] width 193 height 16
click at [8, 61] on select "**********" at bounding box center [104, 69] width 193 height 16
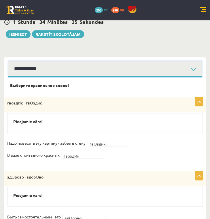
click at [147, 70] on select "**********" at bounding box center [104, 69] width 193 height 16
click at [8, 61] on select "**********" at bounding box center [104, 69] width 193 height 16
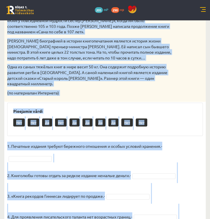
scroll to position [340, 0]
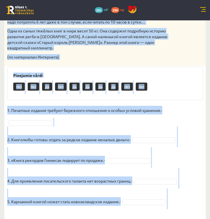
drag, startPoint x: 8, startPoint y: 150, endPoint x: 72, endPoint y: 233, distance: 105.1
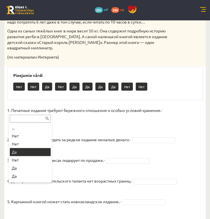
drag, startPoint x: 24, startPoint y: 153, endPoint x: 28, endPoint y: 151, distance: 4.6
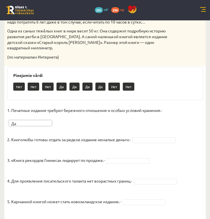
click at [28, 151] on p "3. «Книга рекордов Гиннеса» лидирует по продаже.-" at bounding box center [55, 155] width 97 height 17
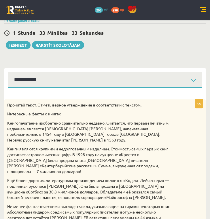
scroll to position [43, 0]
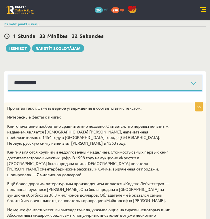
click at [190, 81] on select "**********" at bounding box center [104, 83] width 193 height 16
click at [8, 75] on select "**********" at bounding box center [104, 83] width 193 height 16
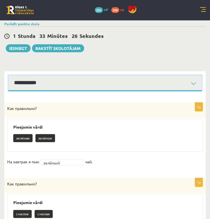
click at [191, 87] on select "**********" at bounding box center [104, 83] width 193 height 16
click at [8, 75] on select "**********" at bounding box center [104, 83] width 193 height 16
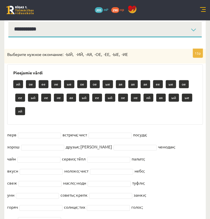
scroll to position [117, 0]
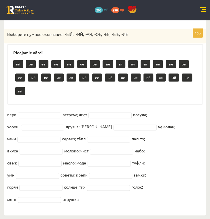
drag, startPoint x: 7, startPoint y: 108, endPoint x: 83, endPoint y: 216, distance: 132.2
click at [83, 216] on div "**********" at bounding box center [105, 61] width 210 height 316
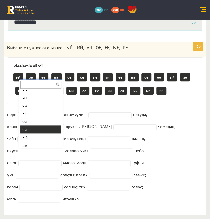
scroll to position [63, 0]
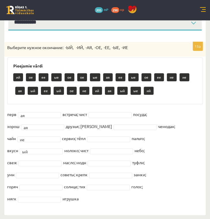
click at [41, 160] on fieldset "перв ая ** встреча; чист посуда; хорош ая ** друзья; дорожн чемодан; чайн ие **…" at bounding box center [104, 158] width 195 height 97
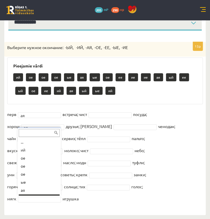
scroll to position [7, 0]
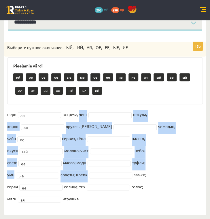
drag, startPoint x: 79, startPoint y: 114, endPoint x: 117, endPoint y: 177, distance: 73.4
click at [117, 177] on fieldset "перв ая ** встреча; чист посуда; хорош ая ** друзья; дорожн чемодан; чайн ие **…" at bounding box center [104, 158] width 195 height 97
drag, startPoint x: 122, startPoint y: 197, endPoint x: 84, endPoint y: 112, distance: 93.3
click at [84, 112] on fieldset "перв ая ** встреча; чист посуда; хорош ая ** друзья; дорожн чемодан; чайн ие **…" at bounding box center [104, 158] width 195 height 97
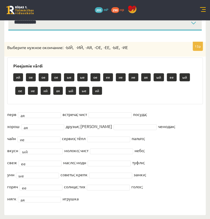
click at [98, 104] on div "Pieejamie vārdi ий ое ое ое ые ые ое ее ие ие ая ый ее ый ое ие ий ая ый ые ий" at bounding box center [104, 80] width 195 height 47
drag, startPoint x: 81, startPoint y: 114, endPoint x: 148, endPoint y: 211, distance: 117.4
click at [148, 211] on div "15p Выберите нужное окончание: -ЫЙ, -ИЙ, -АЯ, -ОЕ, -ЕЕ, -ЫЕ, -ИЕ Pieejamie vārd…" at bounding box center [104, 122] width 201 height 185
drag, startPoint x: 79, startPoint y: 139, endPoint x: 149, endPoint y: 140, distance: 69.9
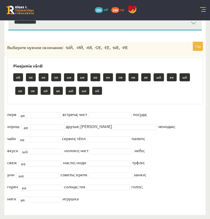
click at [149, 140] on fieldset "перв ая ** встреча; чист посуда; хорош ая ** друзья; дорожн чемодан; чайн ие **…" at bounding box center [104, 158] width 195 height 97
drag, startPoint x: 166, startPoint y: 124, endPoint x: 151, endPoint y: 110, distance: 20.1
click at [151, 110] on fieldset "перв ая ** встреча; чист посуда; хорош ая ** друзья; дорожн чемодан; чайн ие **…" at bounding box center [104, 158] width 195 height 97
click at [193, 24] on select "**********" at bounding box center [104, 23] width 193 height 16
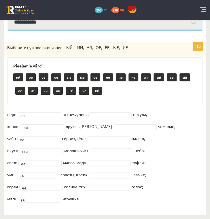
click at [8, 15] on select "**********" at bounding box center [104, 23] width 193 height 16
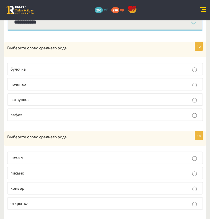
click at [179, 26] on select "**********" at bounding box center [104, 23] width 193 height 16
click at [8, 15] on select "**********" at bounding box center [104, 23] width 193 height 16
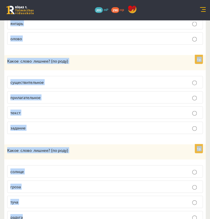
scroll to position [373, 0]
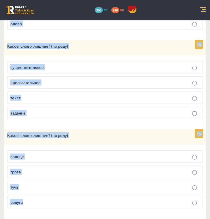
drag, startPoint x: 7, startPoint y: 57, endPoint x: 108, endPoint y: 222, distance: 192.7
click at [103, 120] on div "1p Какое слово лишнее? ( по родy) существительное прилагательное текст задание" at bounding box center [104, 82] width 201 height 84
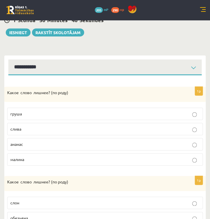
scroll to position [63, 0]
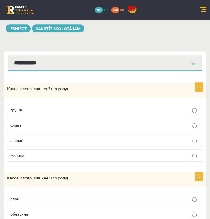
click at [78, 141] on p "ананас" at bounding box center [104, 140] width 189 height 6
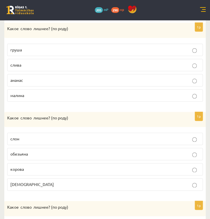
scroll to position [125, 0]
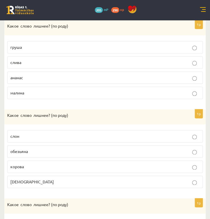
click at [59, 136] on p "слон" at bounding box center [104, 136] width 189 height 6
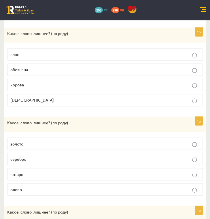
scroll to position [208, 0]
click at [39, 171] on p "янтарь" at bounding box center [104, 174] width 189 height 6
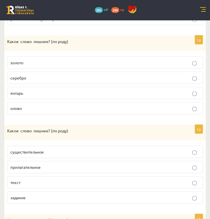
scroll to position [296, 0]
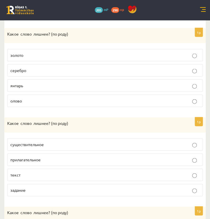
click at [39, 172] on p "текст" at bounding box center [104, 175] width 189 height 6
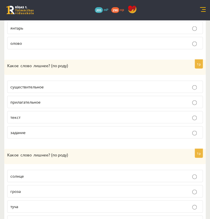
scroll to position [373, 0]
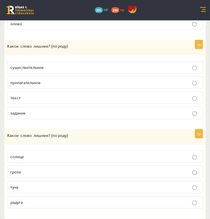
click at [62, 154] on p "солнце" at bounding box center [104, 157] width 189 height 6
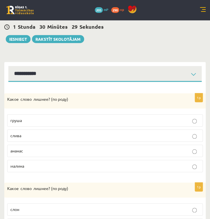
scroll to position [52, 0]
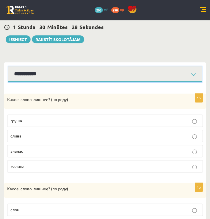
click at [109, 76] on select "**********" at bounding box center [104, 74] width 193 height 16
click at [8, 66] on select "**********" at bounding box center [104, 74] width 193 height 16
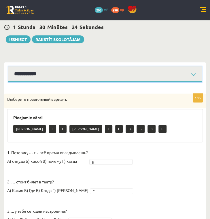
click at [136, 77] on select "**********" at bounding box center [104, 74] width 193 height 16
click at [8, 66] on select "**********" at bounding box center [104, 74] width 193 height 16
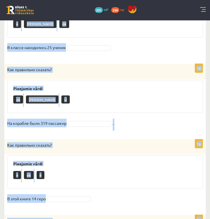
scroll to position [307, 0]
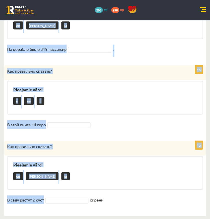
drag, startPoint x: 16, startPoint y: 118, endPoint x: 74, endPoint y: 233, distance: 129.3
click at [183, 108] on div "Pieejamie vārdi и ев я" at bounding box center [104, 97] width 195 height 33
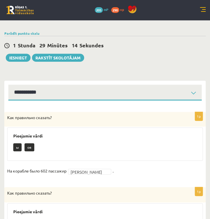
scroll to position [31, 0]
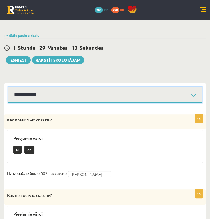
click at [118, 93] on select "**********" at bounding box center [104, 95] width 193 height 16
click at [8, 87] on select "**********" at bounding box center [104, 95] width 193 height 16
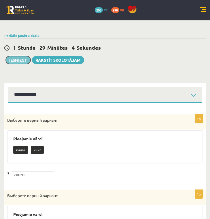
click at [22, 60] on button "Iesniegt" at bounding box center [18, 60] width 25 height 8
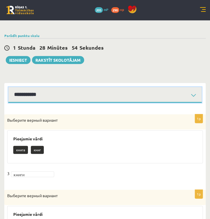
click at [190, 92] on select "**********" at bounding box center [104, 95] width 193 height 16
click at [8, 87] on select "**********" at bounding box center [104, 95] width 193 height 16
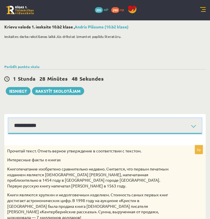
click at [43, 126] on select "**********" at bounding box center [104, 126] width 193 height 16
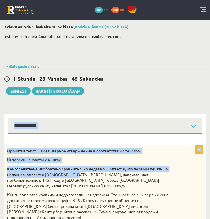
drag, startPoint x: 76, startPoint y: 174, endPoint x: 11, endPoint y: 105, distance: 95.2
click at [18, 94] on button "Iesniegt" at bounding box center [18, 91] width 25 height 8
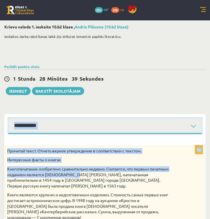
click at [187, 123] on select "**********" at bounding box center [104, 126] width 193 height 16
select select "**********"
click at [8, 118] on select "**********" at bounding box center [104, 126] width 193 height 16
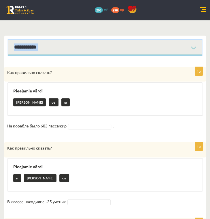
scroll to position [78, 0]
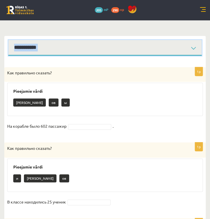
click at [99, 53] on select "**********" at bounding box center [104, 48] width 193 height 16
click at [8, 40] on select "**********" at bounding box center [104, 48] width 193 height 16
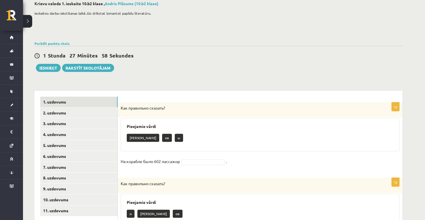
scroll to position [0, 0]
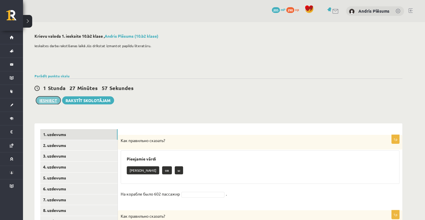
click at [57, 100] on button "Iesniegt" at bounding box center [48, 100] width 25 height 8
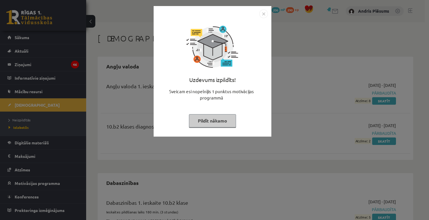
click at [220, 123] on button "Pildīt nākamo" at bounding box center [212, 120] width 47 height 13
click at [200, 121] on button "Pildīt nākamo" at bounding box center [212, 120] width 47 height 13
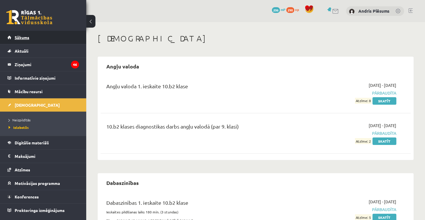
click at [26, 32] on link "Sākums" at bounding box center [43, 37] width 72 height 13
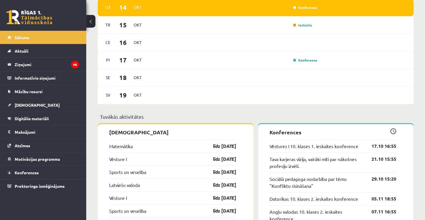
scroll to position [401, 0]
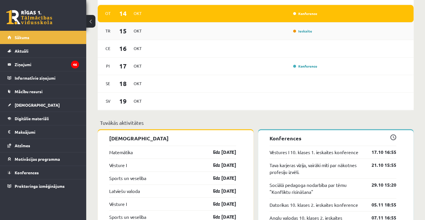
click at [282, 29] on div "Ieskaite" at bounding box center [233, 31] width 171 height 6
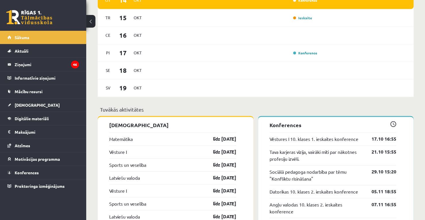
scroll to position [403, 0]
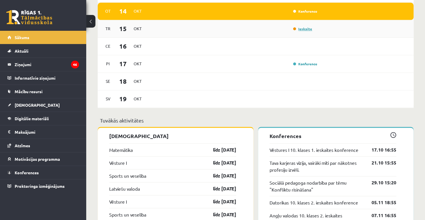
click at [300, 30] on link "Ieskaite" at bounding box center [302, 28] width 19 height 5
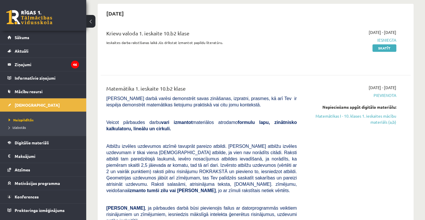
scroll to position [405, 0]
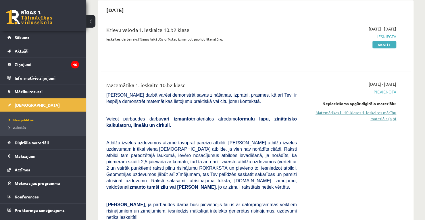
click at [354, 110] on link "Matemātikas I - 10. klases 1. ieskaites mācību materiāls (a,b)" at bounding box center [351, 116] width 91 height 12
click at [56, 40] on link "Sākums" at bounding box center [43, 37] width 72 height 13
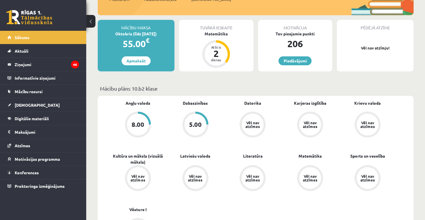
scroll to position [91, 0]
